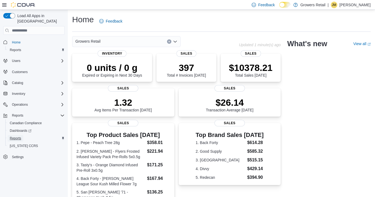
click at [17, 136] on span "Reports" at bounding box center [15, 138] width 11 height 4
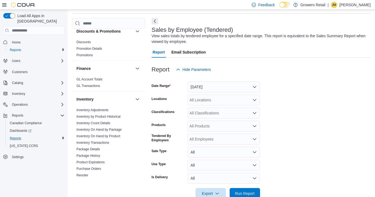
scroll to position [112, 0]
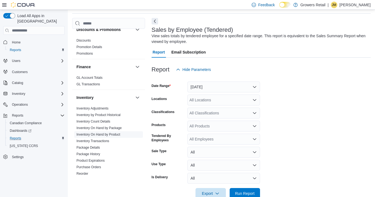
click at [118, 135] on link "Inventory On Hand by Product" at bounding box center [99, 134] width 44 height 4
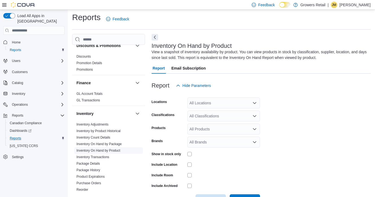
scroll to position [18, 0]
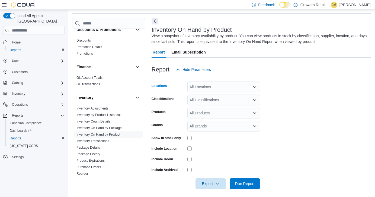
click at [209, 86] on div "All Locations" at bounding box center [224, 86] width 73 height 11
type input "***"
click at [235, 95] on span "[STREET_ADDRESS][PERSON_NAME]" at bounding box center [233, 95] width 69 height 5
click at [298, 106] on form "Locations [STREET_ADDRESS][PERSON_NAME] Classifications All Classifications Pro…" at bounding box center [261, 132] width 219 height 114
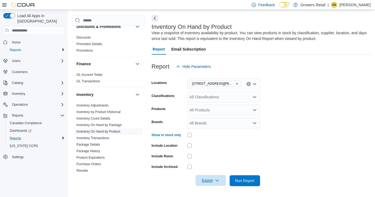
click at [219, 179] on icon "button" at bounding box center [217, 180] width 4 height 4
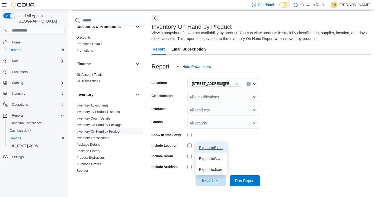
click at [213, 149] on span "Export to Excel" at bounding box center [211, 148] width 24 height 4
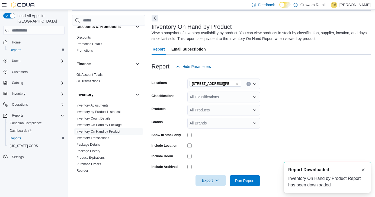
scroll to position [0, 0]
click at [364, 170] on button "Dismiss toast" at bounding box center [363, 169] width 7 height 7
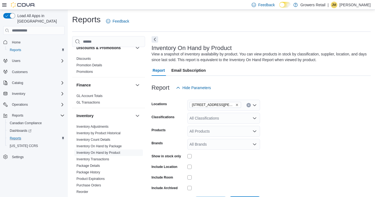
scroll to position [21, 0]
